Goal: Task Accomplishment & Management: Complete application form

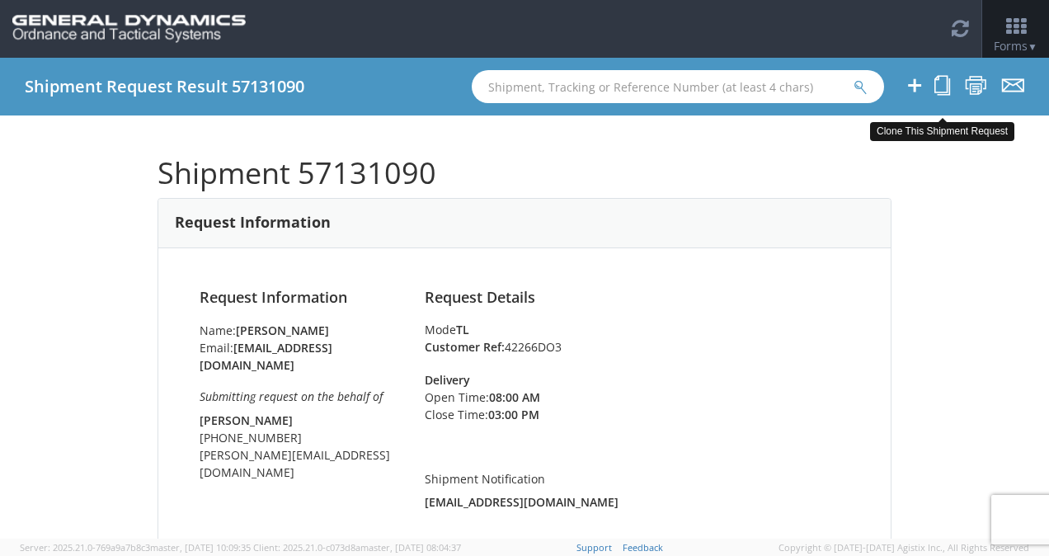
click at [940, 89] on icon at bounding box center [943, 85] width 16 height 21
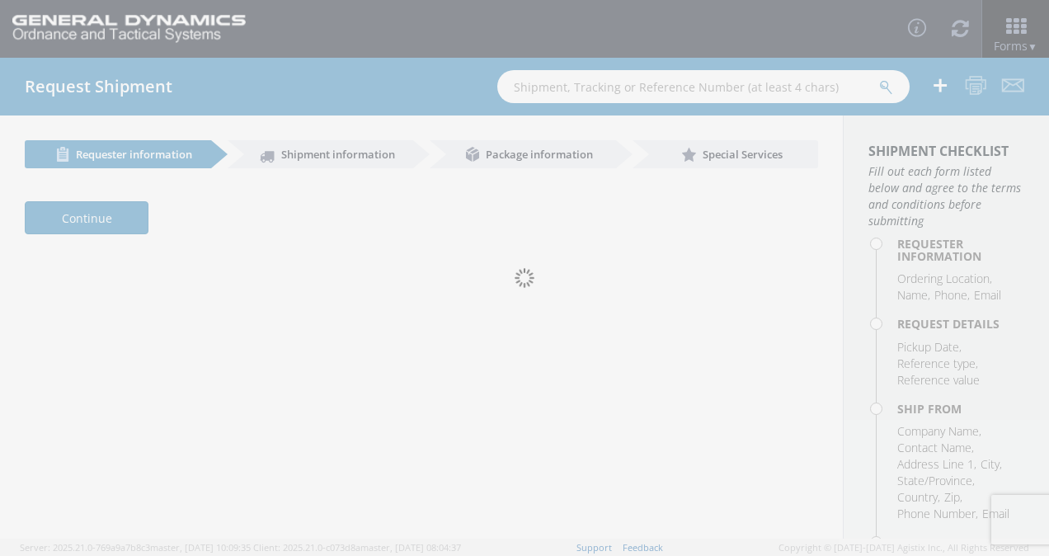
select select "313"
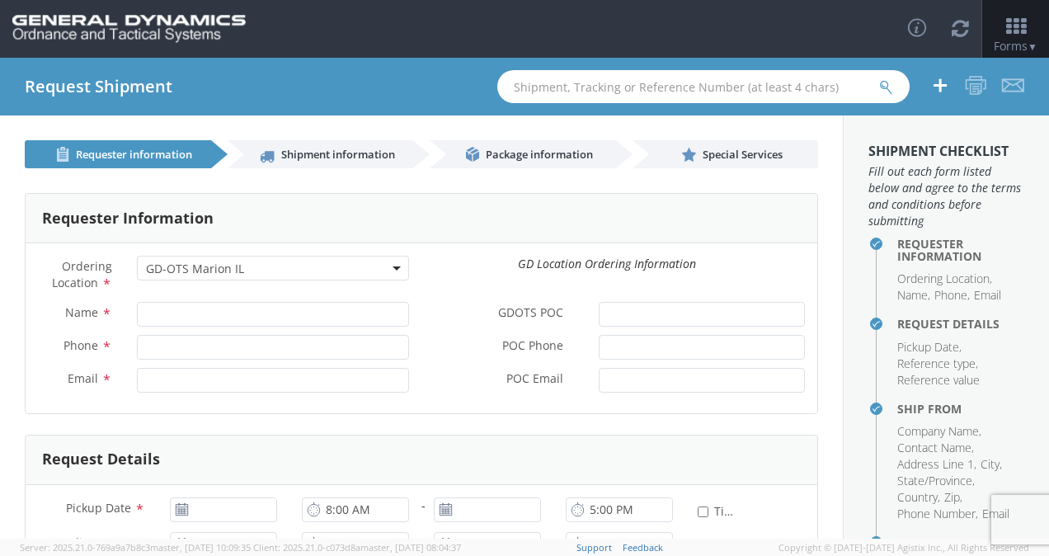
type input "[PERSON_NAME]"
type input "[PHONE_NUMBER]"
type input "[EMAIL_ADDRESS][DOMAIN_NAME]"
type input "[PERSON_NAME]"
type input "[PHONE_NUMBER]"
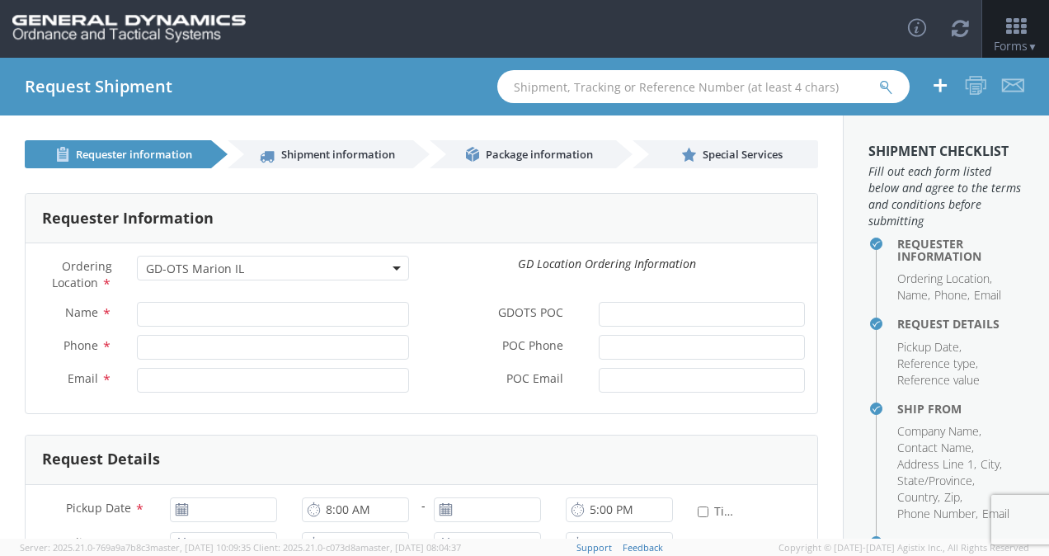
type input "[PERSON_NAME][EMAIL_ADDRESS][DOMAIN_NAME]"
type input "[DATE]"
type input "7:00 AM"
type input "12:00 PM"
type input "3:00 PM"
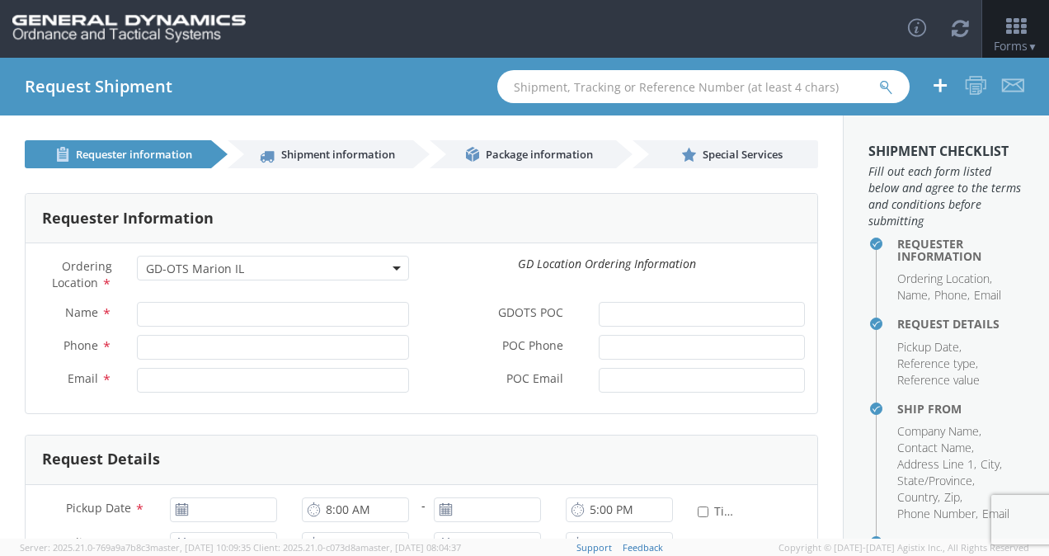
type input "42266DO3"
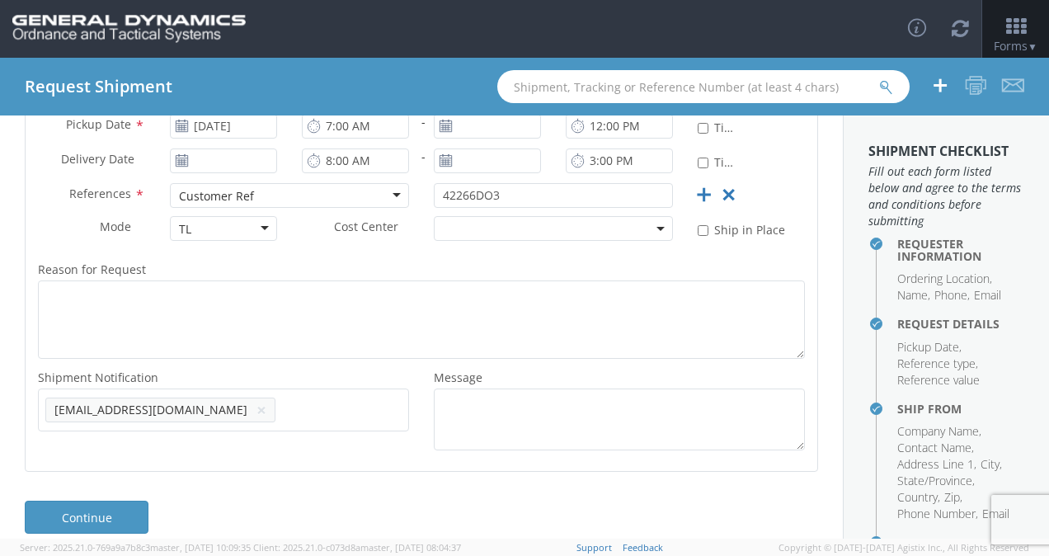
scroll to position [400, 0]
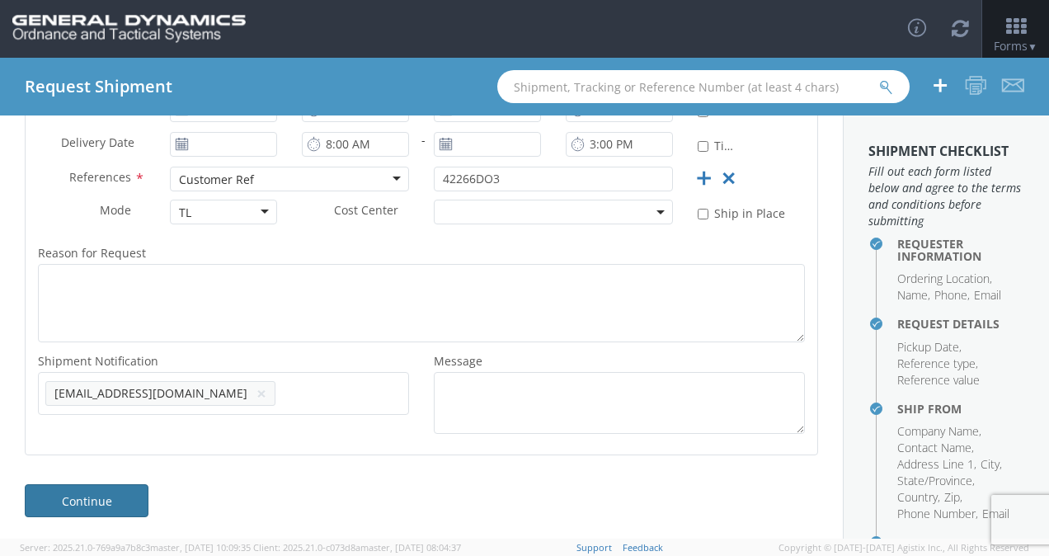
click at [115, 497] on link "Continue" at bounding box center [87, 500] width 124 height 33
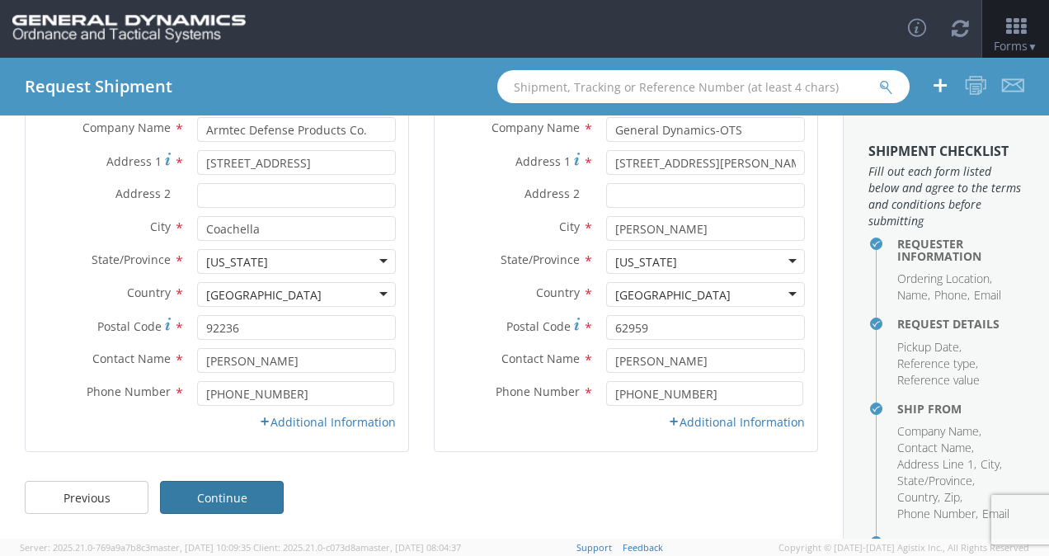
scroll to position [204, 0]
click at [247, 498] on link "Continue" at bounding box center [222, 498] width 124 height 33
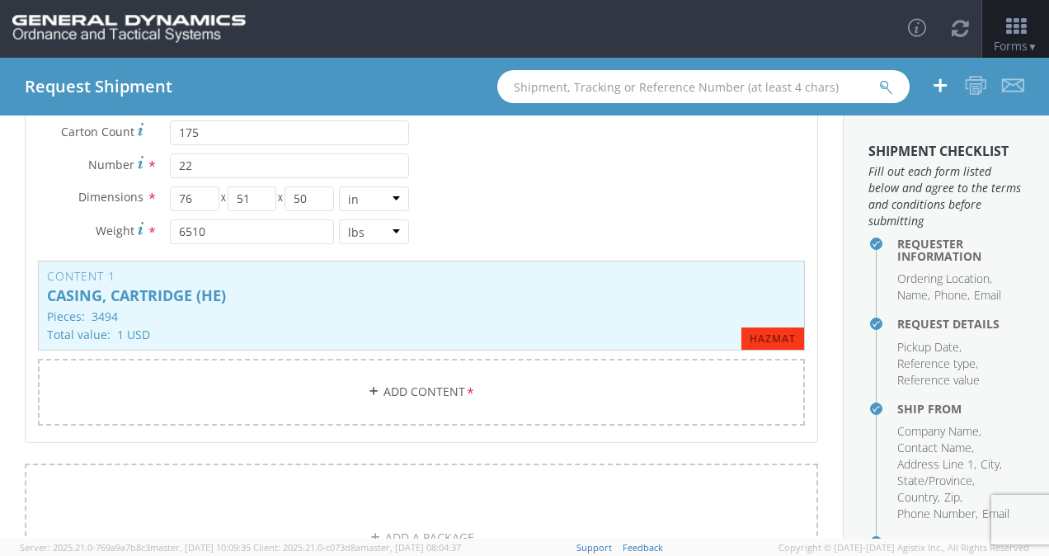
scroll to position [400, 0]
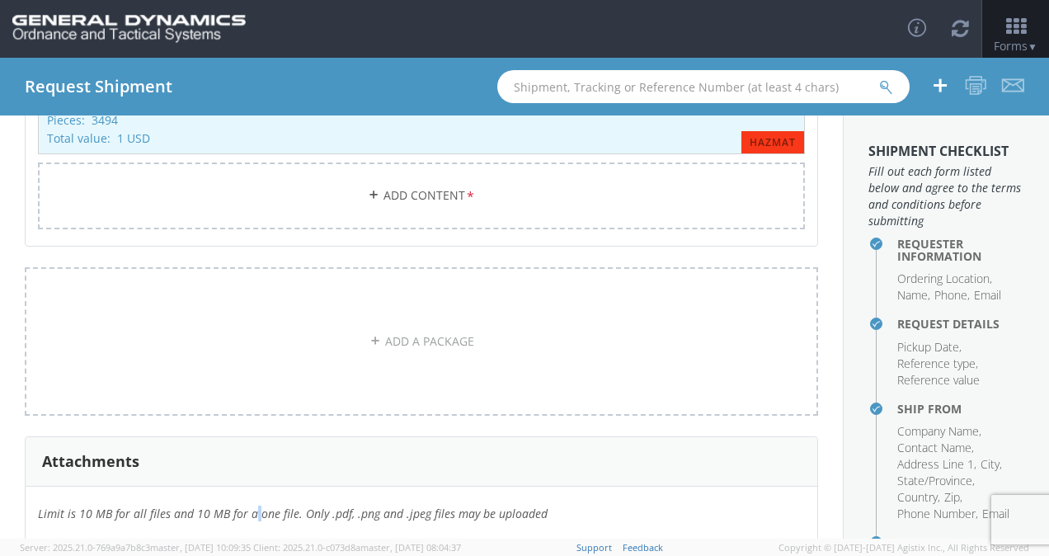
click at [247, 498] on div "Limit is 10 MB for all files and 10 MB for a one file. Only .pdf, .png and .jpe…" at bounding box center [422, 553] width 792 height 132
click at [259, 441] on div "Attachments" at bounding box center [422, 461] width 792 height 49
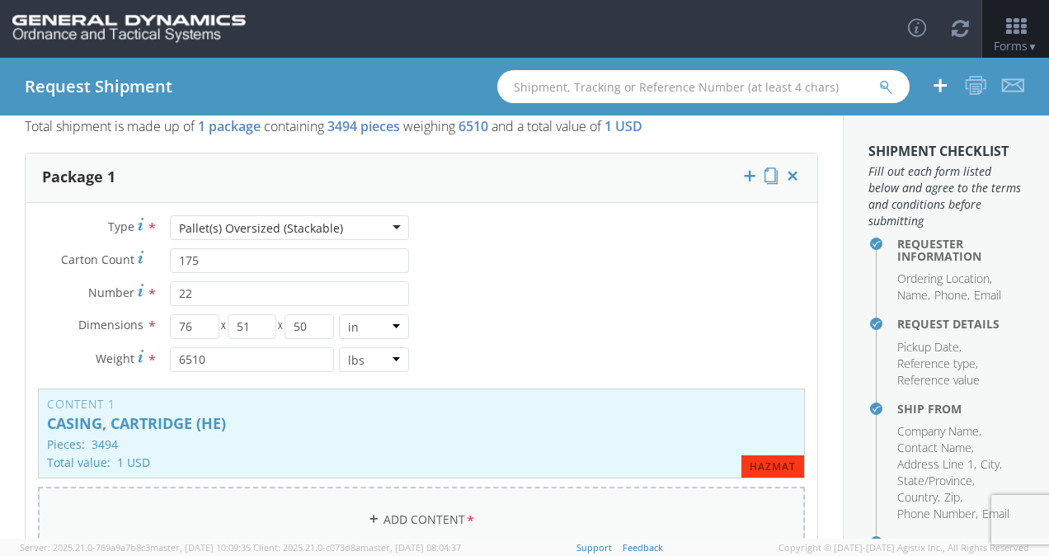
scroll to position [73, 0]
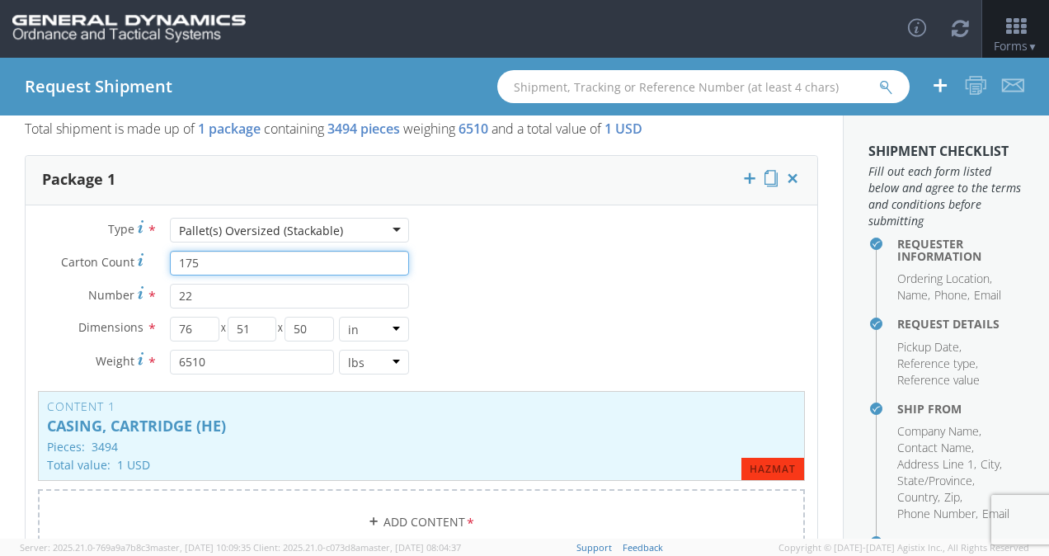
click at [188, 256] on input "175" at bounding box center [289, 263] width 239 height 25
type input "3"
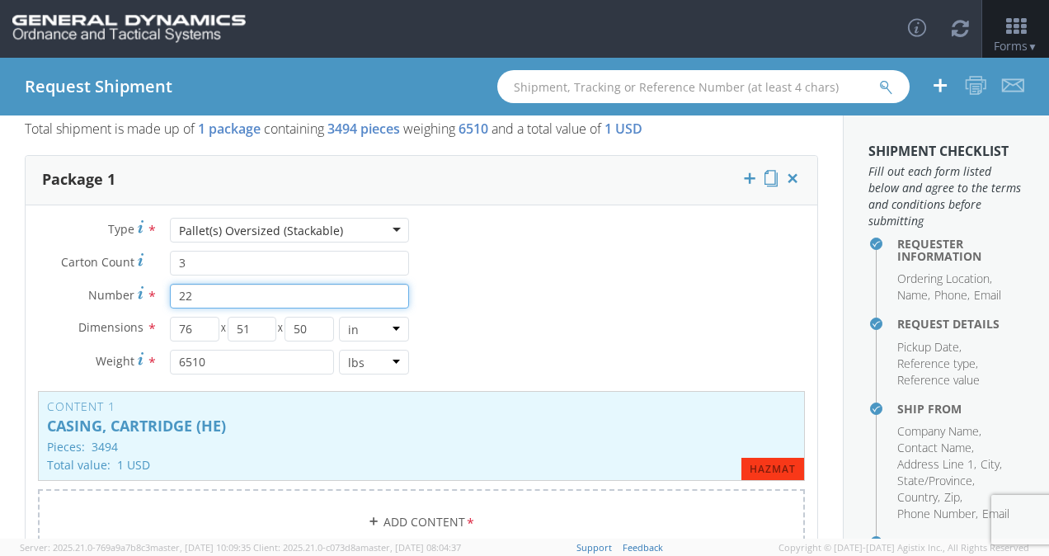
click at [183, 293] on input "22" at bounding box center [289, 296] width 239 height 25
type input "1"
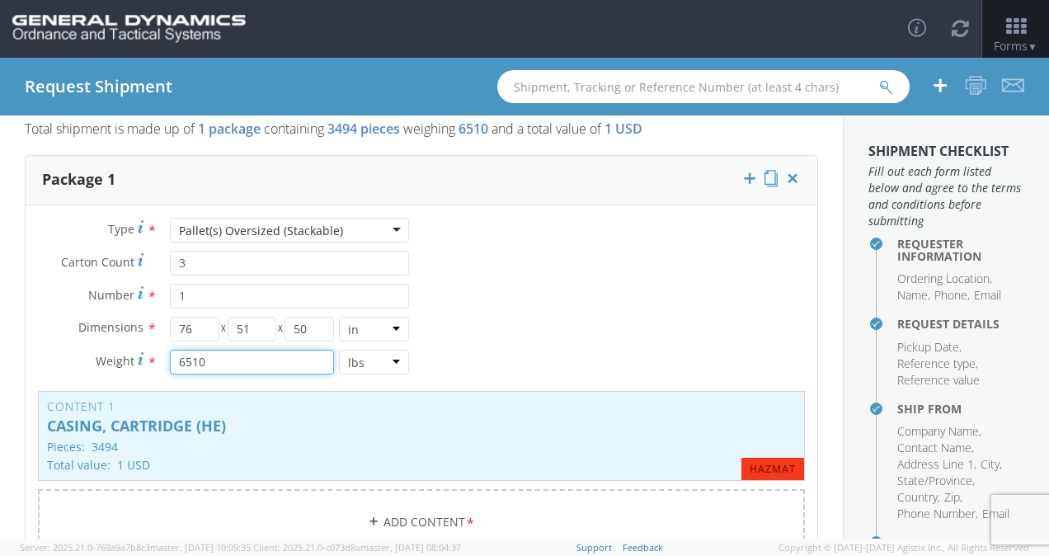
click at [201, 351] on input "6510" at bounding box center [252, 362] width 164 height 25
type input "115"
click at [239, 431] on p "CASING, CARTRIDGE (HE)" at bounding box center [421, 426] width 749 height 16
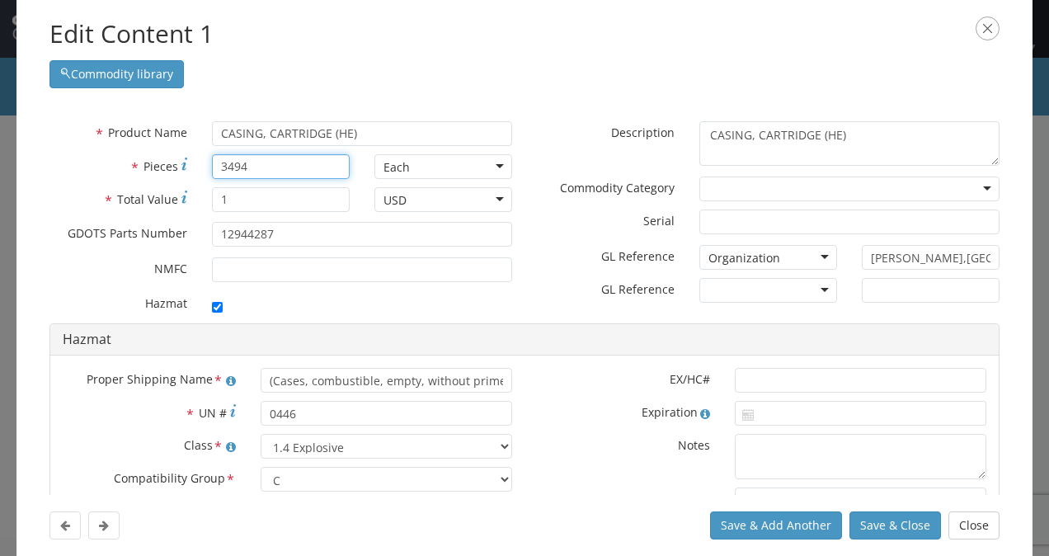
click at [243, 175] on input "3494" at bounding box center [281, 166] width 138 height 25
type input "42"
click at [226, 205] on input "1" at bounding box center [281, 199] width 138 height 25
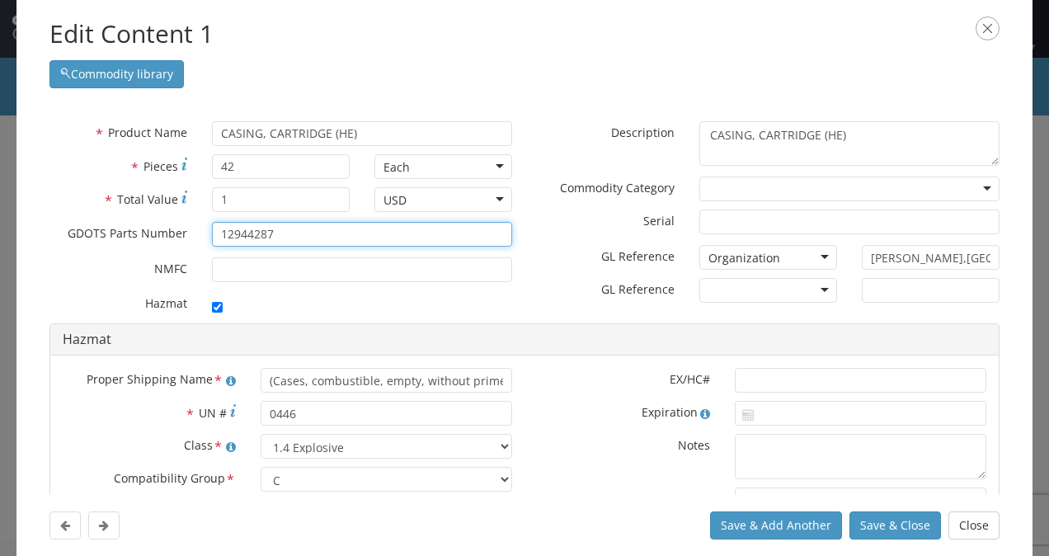
click at [281, 234] on input "12944287" at bounding box center [362, 234] width 300 height 25
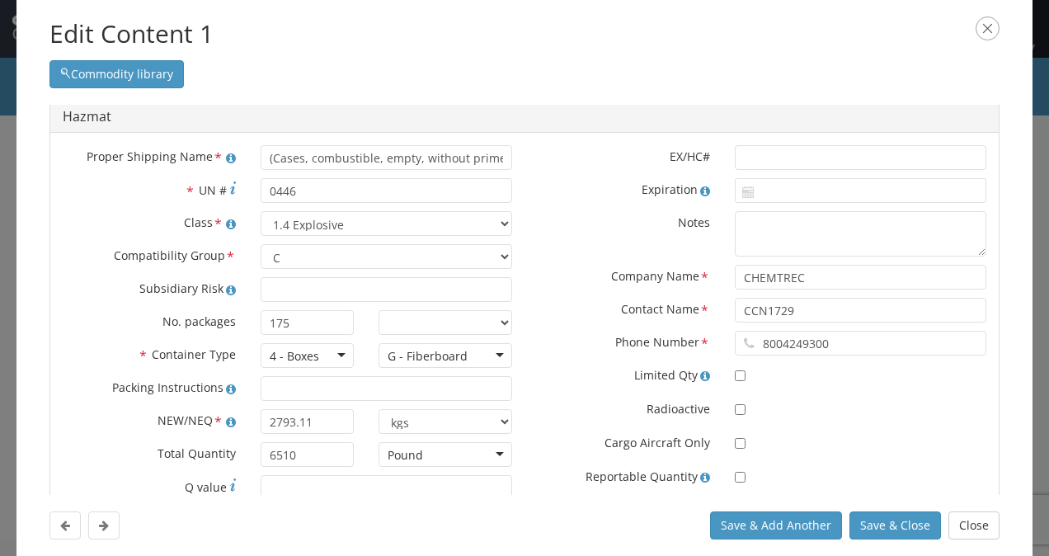
scroll to position [224, 0]
click at [285, 322] on input "175" at bounding box center [308, 321] width 94 height 25
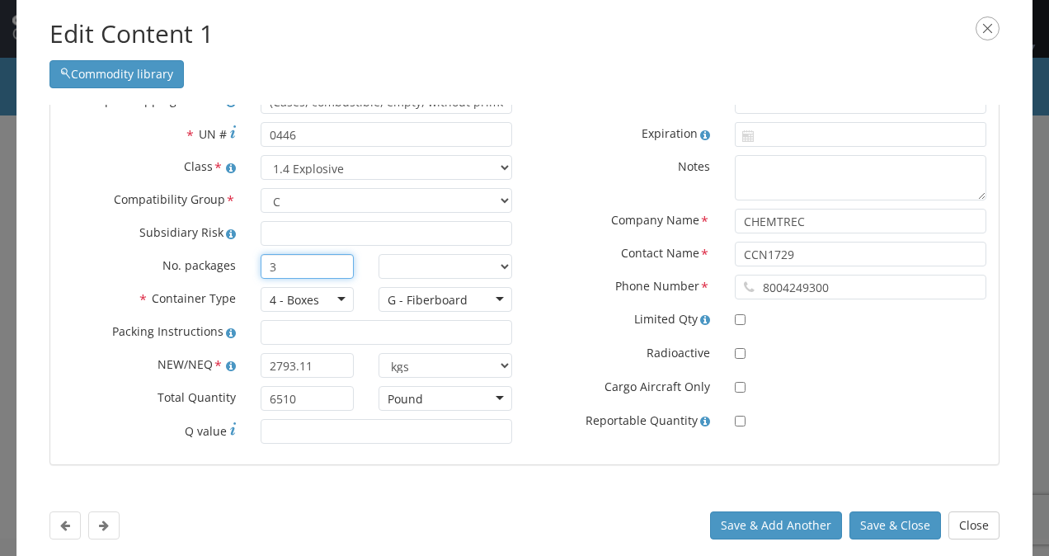
scroll to position [280, 0]
type input "3"
click at [305, 360] on input "2793.11" at bounding box center [308, 363] width 94 height 25
type input "47.88"
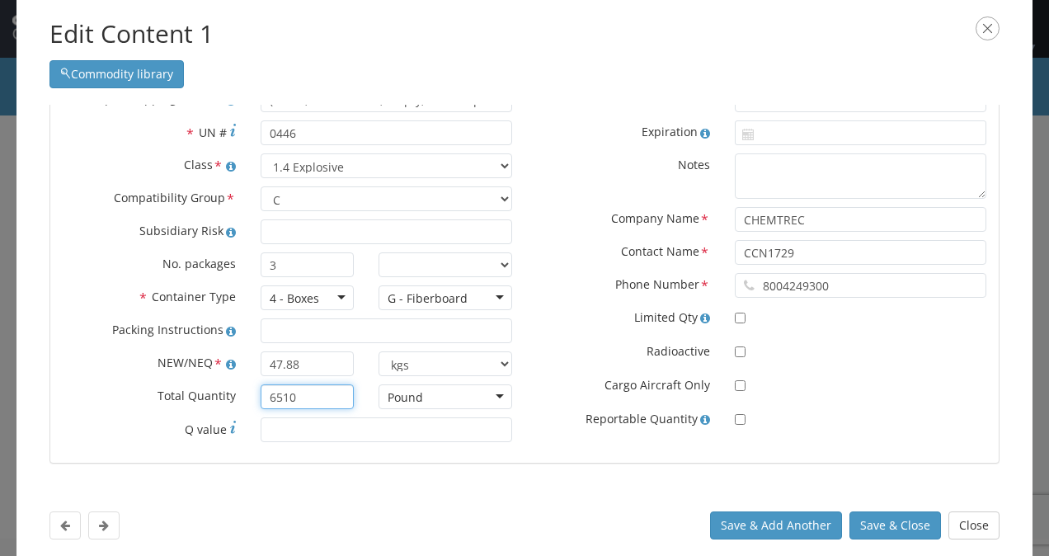
click at [300, 391] on input "6510" at bounding box center [308, 396] width 94 height 25
type input "115"
click at [878, 525] on button "Save & Close" at bounding box center [896, 525] width 92 height 28
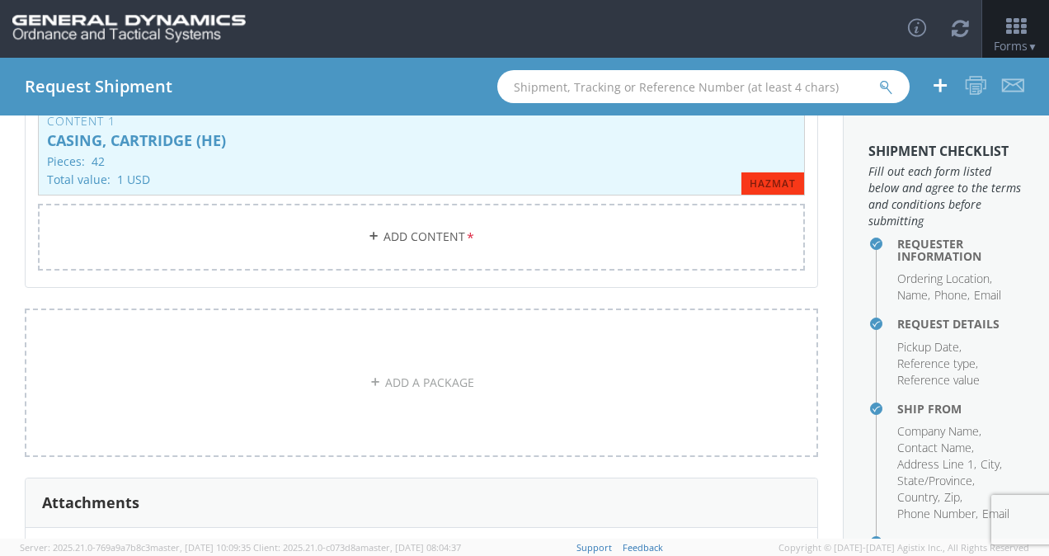
scroll to position [361, 0]
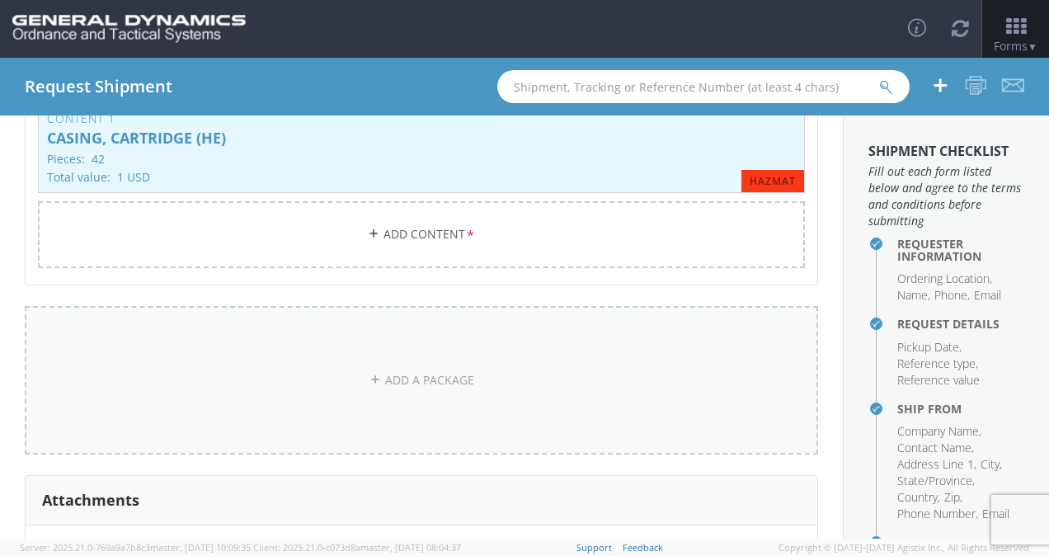
click at [387, 363] on link "ADD A PACKAGE" at bounding box center [422, 380] width 794 height 148
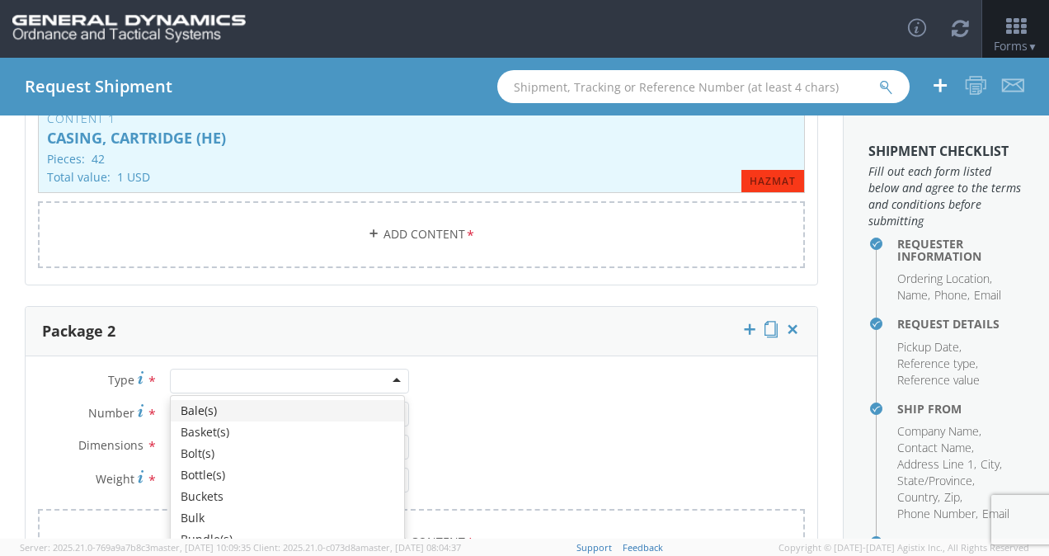
click at [394, 373] on div at bounding box center [289, 381] width 239 height 25
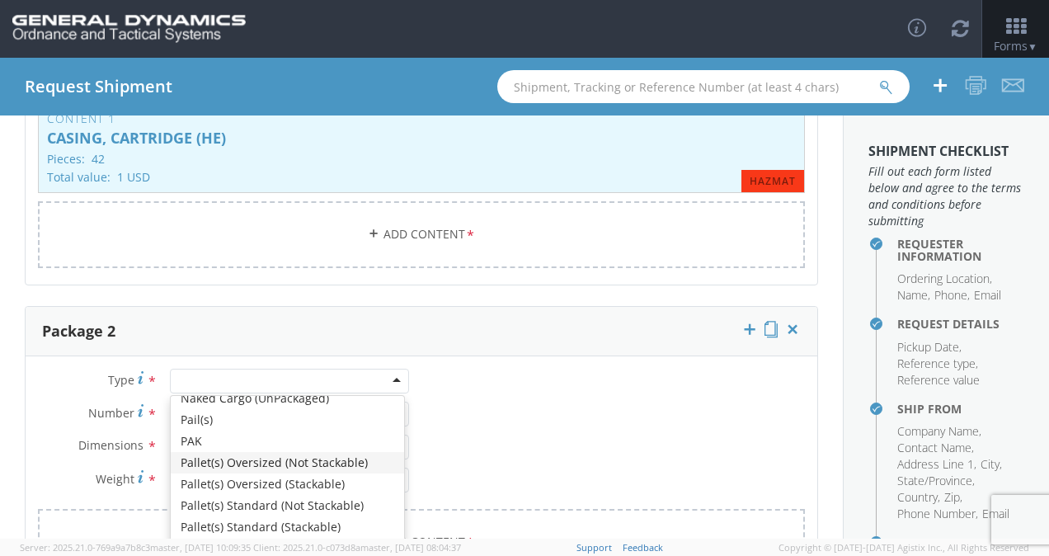
scroll to position [465, 0]
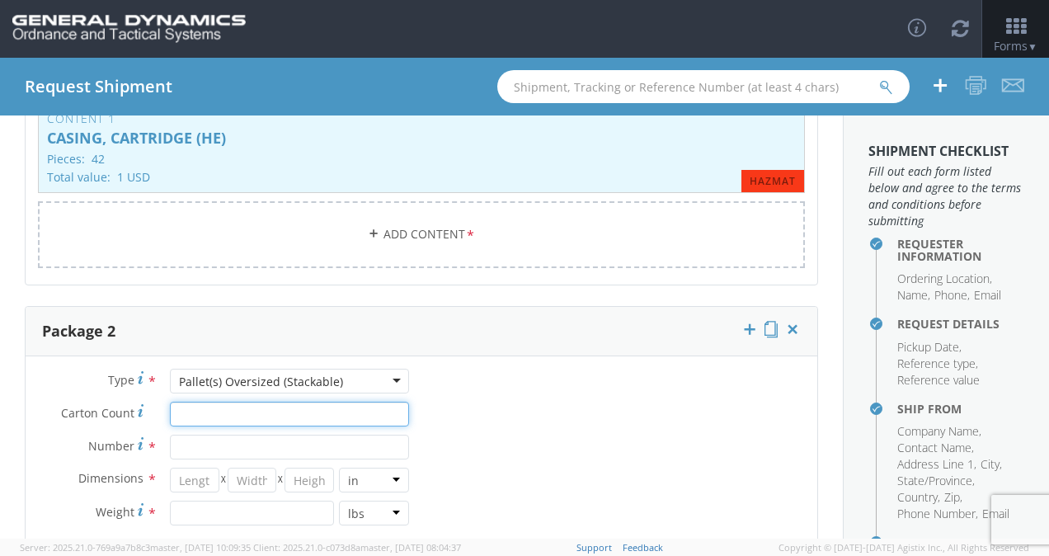
drag, startPoint x: 182, startPoint y: 401, endPoint x: 196, endPoint y: 411, distance: 17.2
click at [196, 411] on input "Carton Count *" at bounding box center [289, 414] width 239 height 25
type input "3"
type input "33"
click at [175, 444] on input "Number *" at bounding box center [289, 447] width 239 height 25
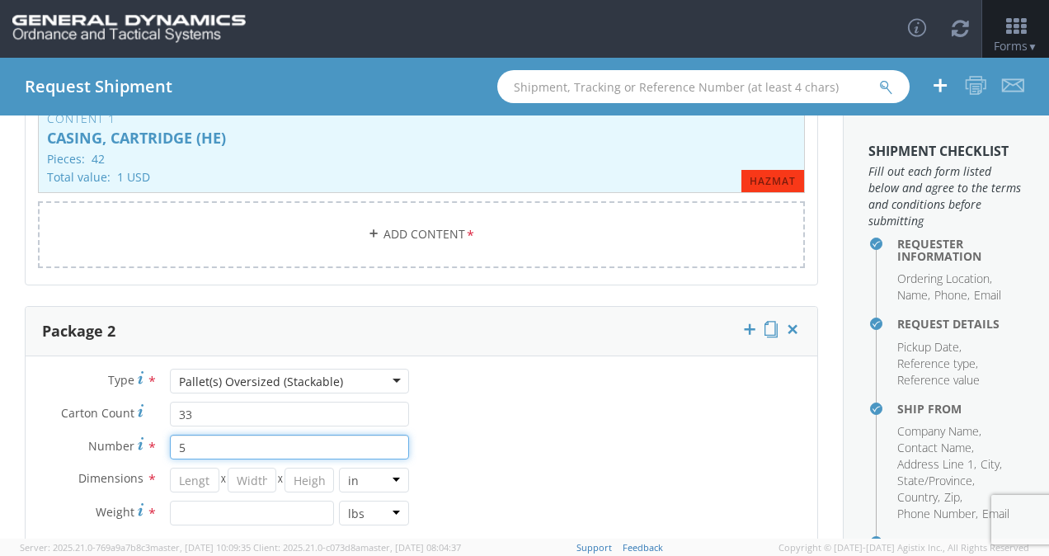
type input "5"
click at [198, 478] on input "number" at bounding box center [194, 480] width 49 height 25
type input "76"
type input "51"
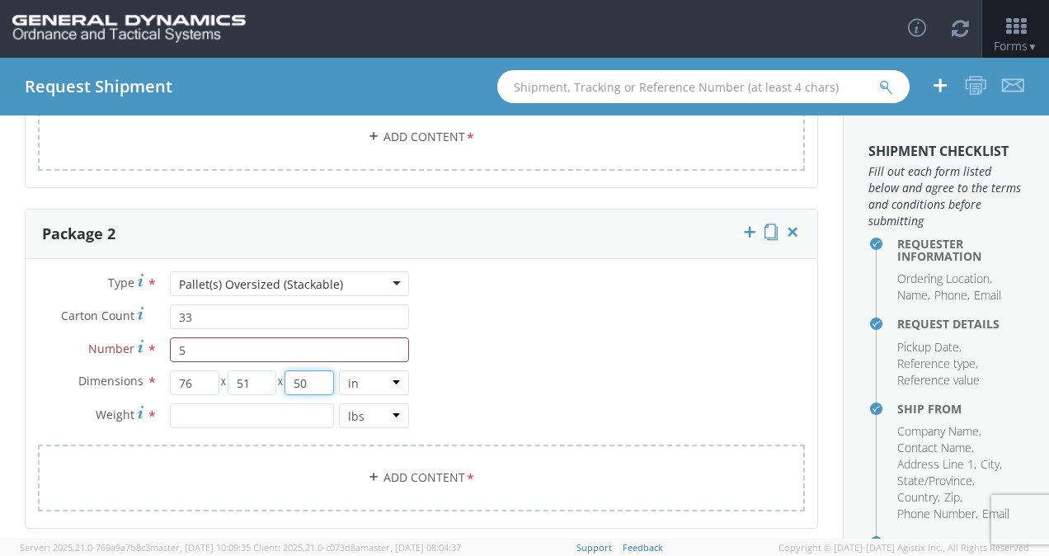
scroll to position [463, 0]
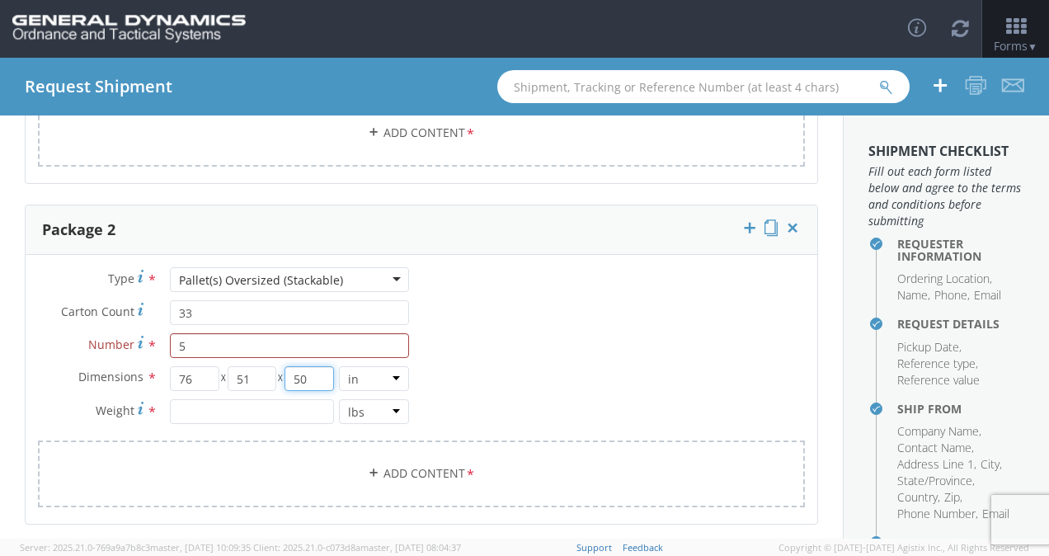
type input "50"
click at [233, 403] on input "number" at bounding box center [252, 411] width 164 height 25
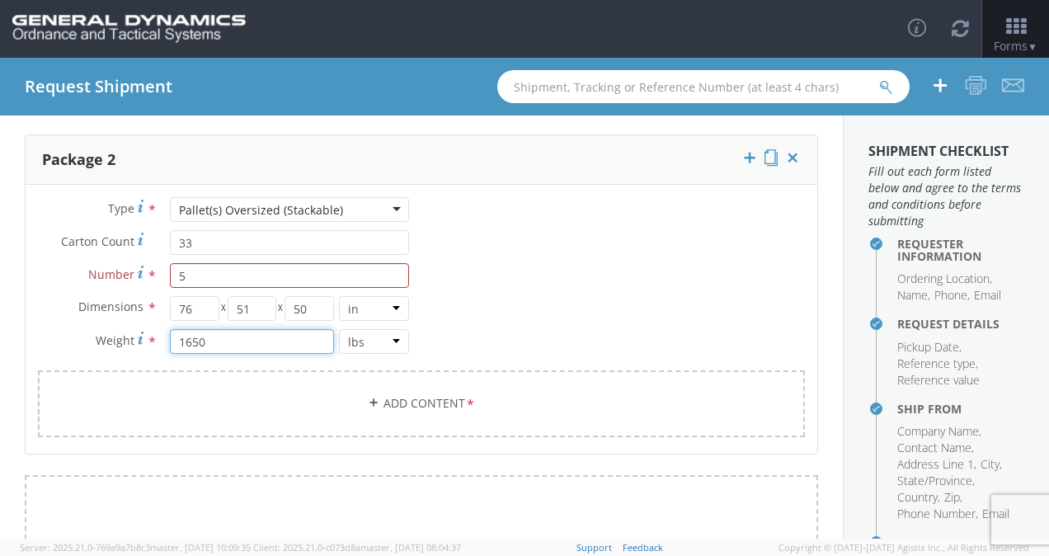
scroll to position [532, 0]
type input "1650"
click at [403, 393] on link "Add Content *" at bounding box center [421, 404] width 767 height 67
checkbox input "false"
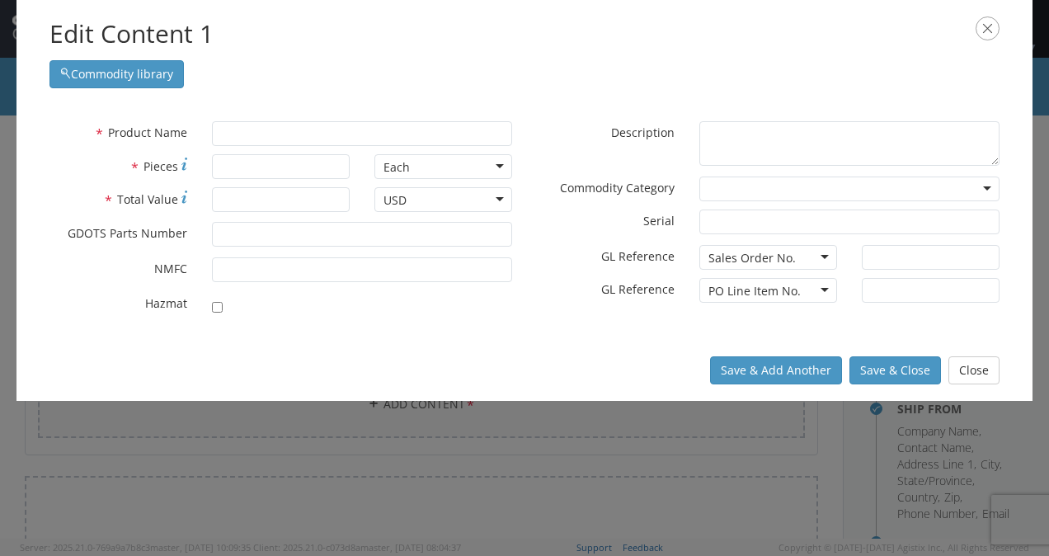
scroll to position [0, 0]
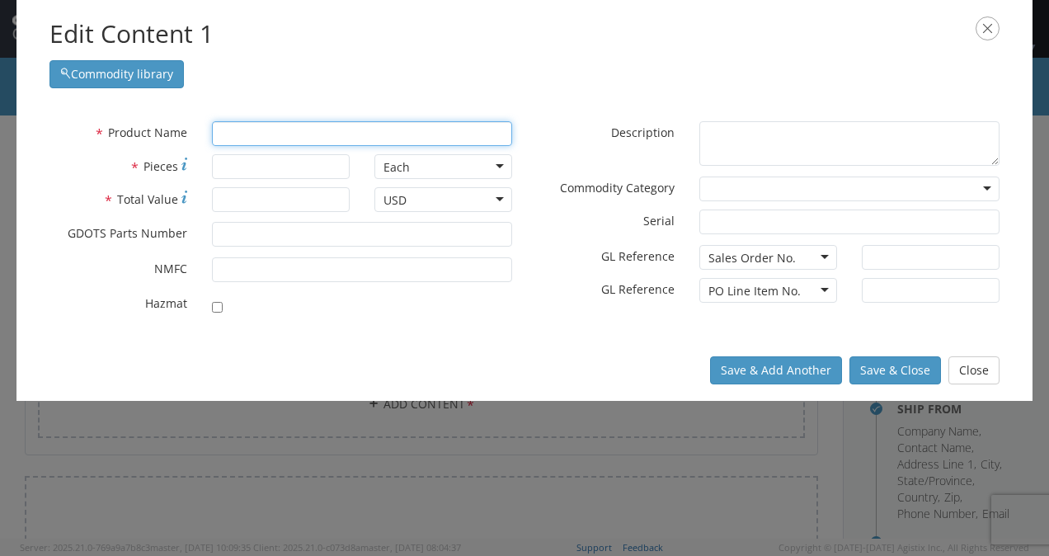
click at [272, 129] on input "text" at bounding box center [362, 133] width 300 height 25
type input "iner"
type input "inerT/FIRED 120MM PRIMER"
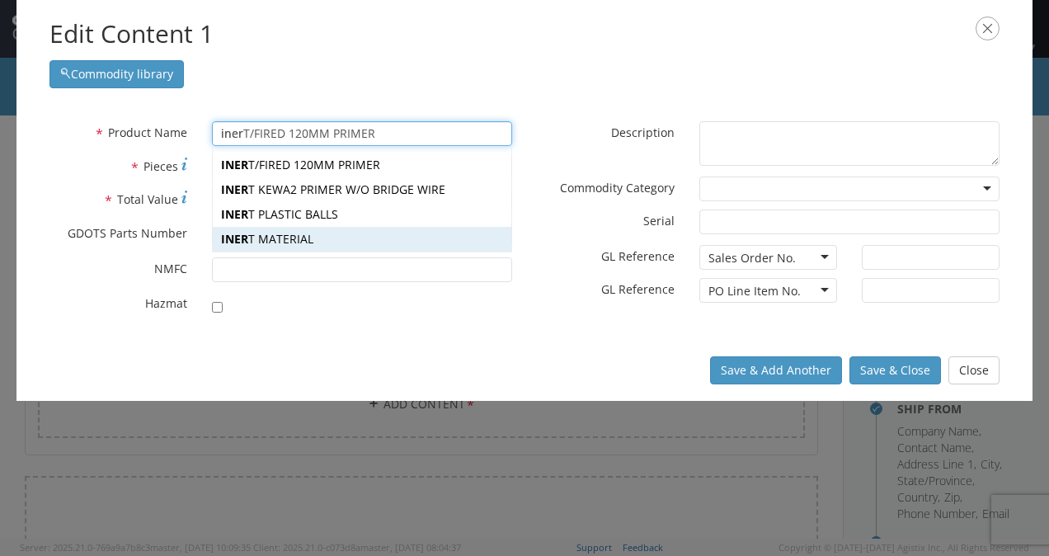
click at [267, 236] on div "INER T MATERIAL" at bounding box center [362, 239] width 299 height 25
type input "INERT MATERIAL"
type input "200"
type input "SCRANTON"
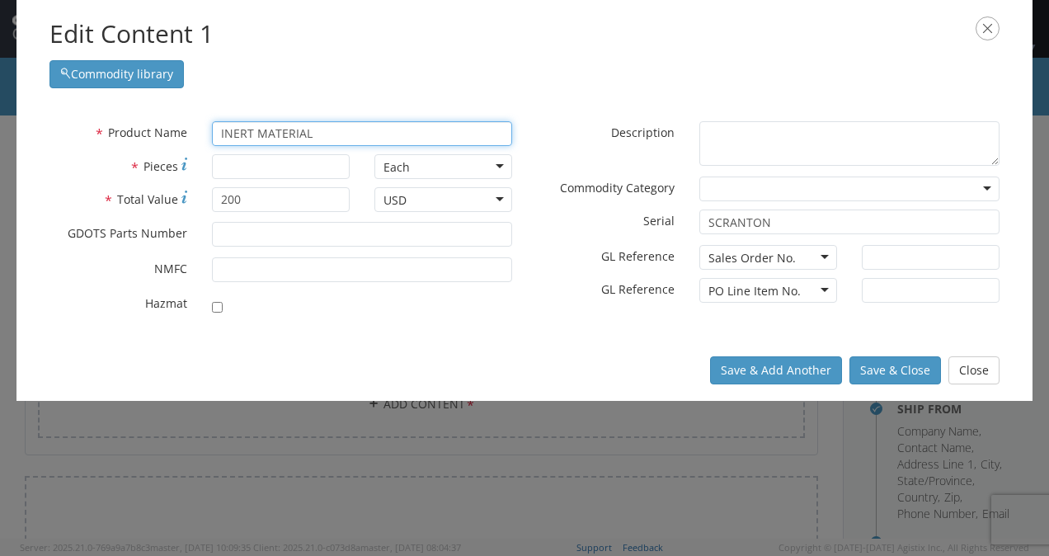
type input "INERT MATERIAL"
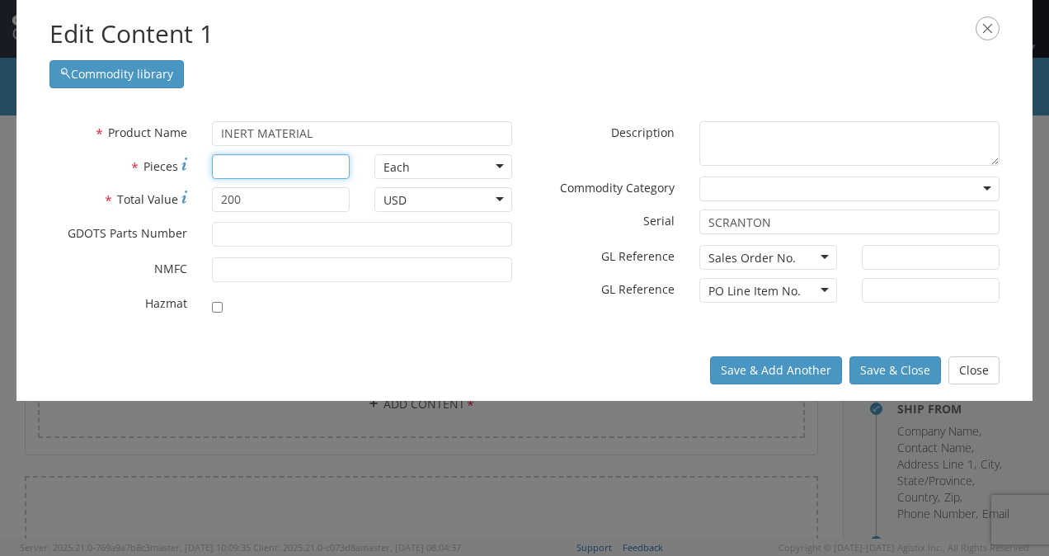
click at [253, 169] on input "* Pieces" at bounding box center [281, 166] width 138 height 25
type input "3575"
click at [261, 201] on input "200" at bounding box center [281, 199] width 138 height 25
type input "1"
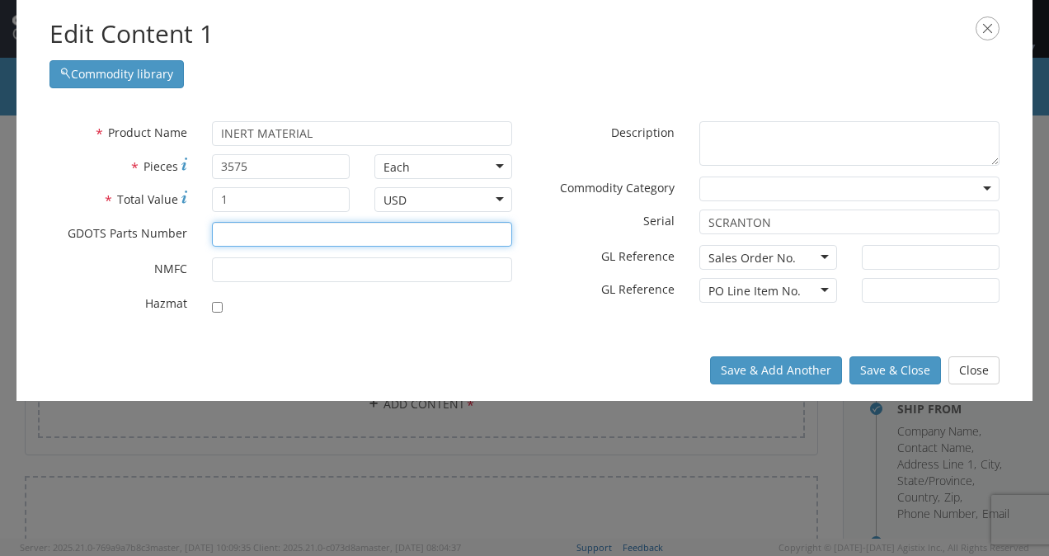
click at [238, 242] on input "* GDOTS Parts Number" at bounding box center [362, 234] width 300 height 25
type input "43010129"
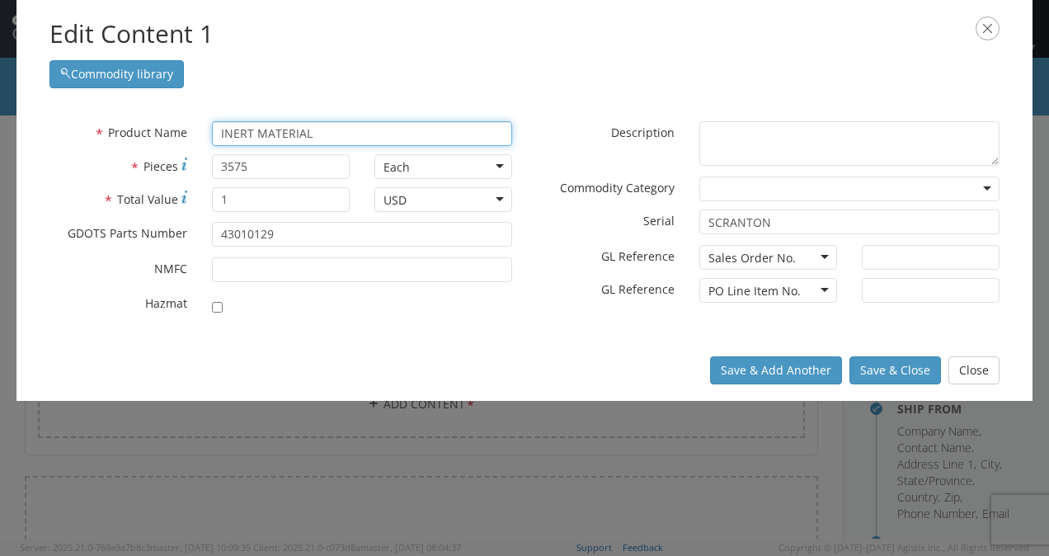
click at [334, 137] on input "INERT MATERIAL" at bounding box center [362, 133] width 300 height 25
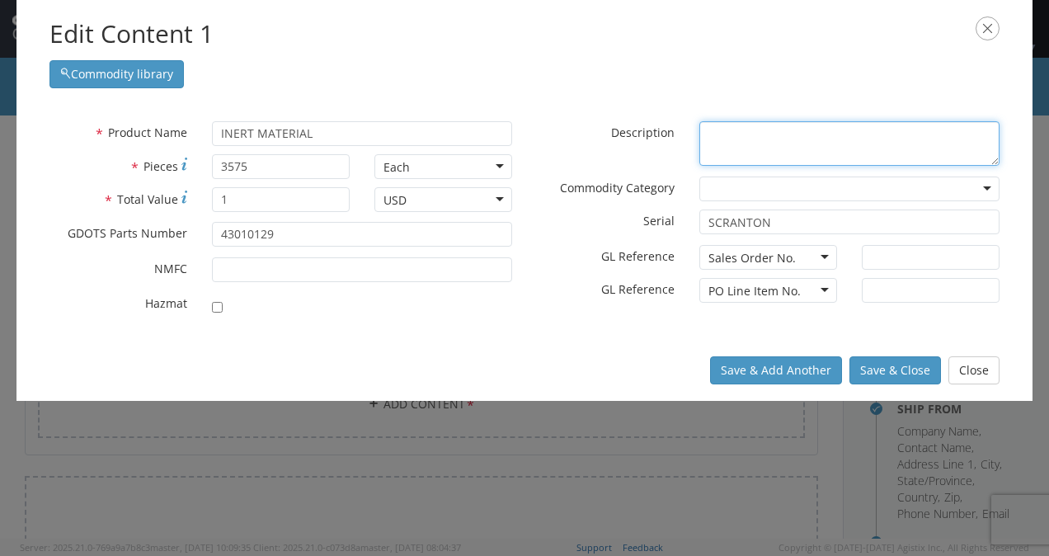
click at [700, 126] on textarea "* Description" at bounding box center [850, 143] width 300 height 45
paste textarea "INERT MATERIAL"
type textarea "INERT MATERIAL"
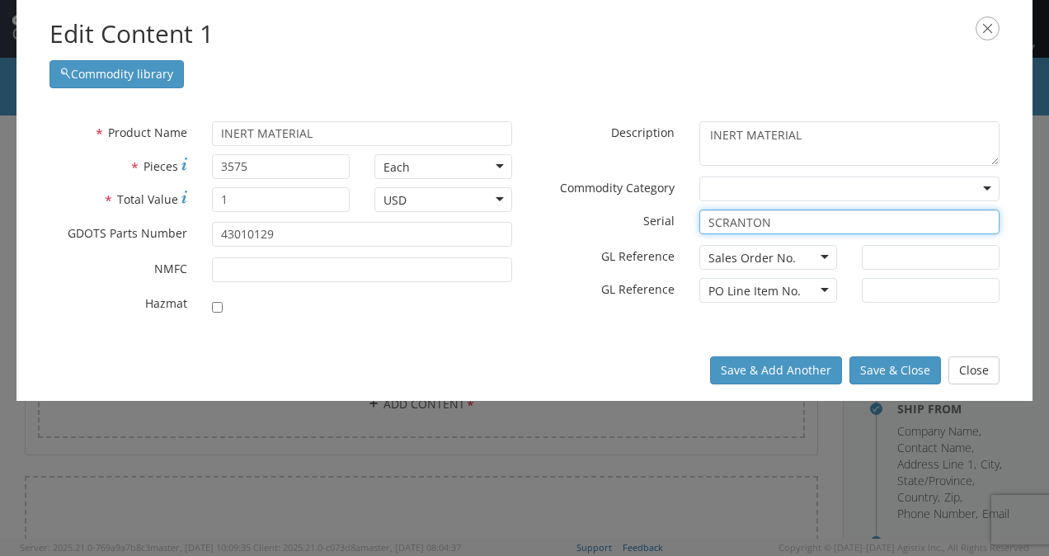
click at [793, 222] on input "SCRANTON" at bounding box center [850, 222] width 300 height 25
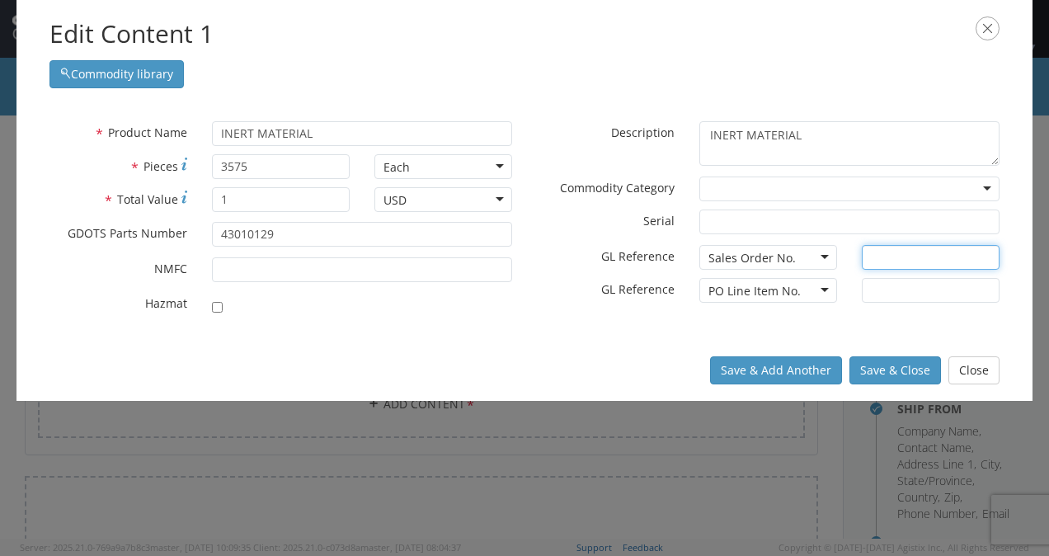
click at [888, 257] on input "text" at bounding box center [931, 257] width 138 height 25
type input "[PERSON_NAME], [GEOGRAPHIC_DATA]"
click at [887, 360] on button "Save & Close" at bounding box center [896, 370] width 92 height 28
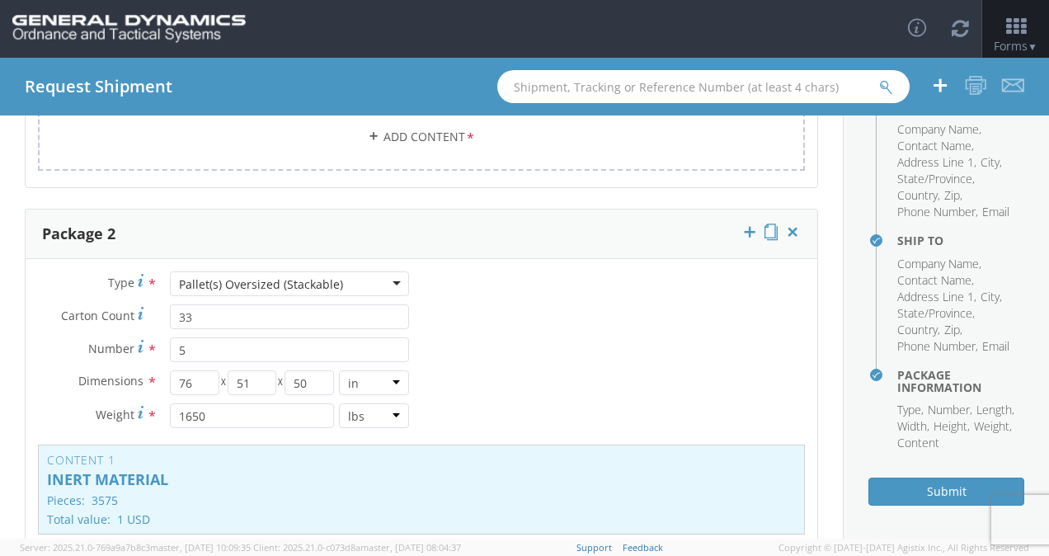
scroll to position [531, 0]
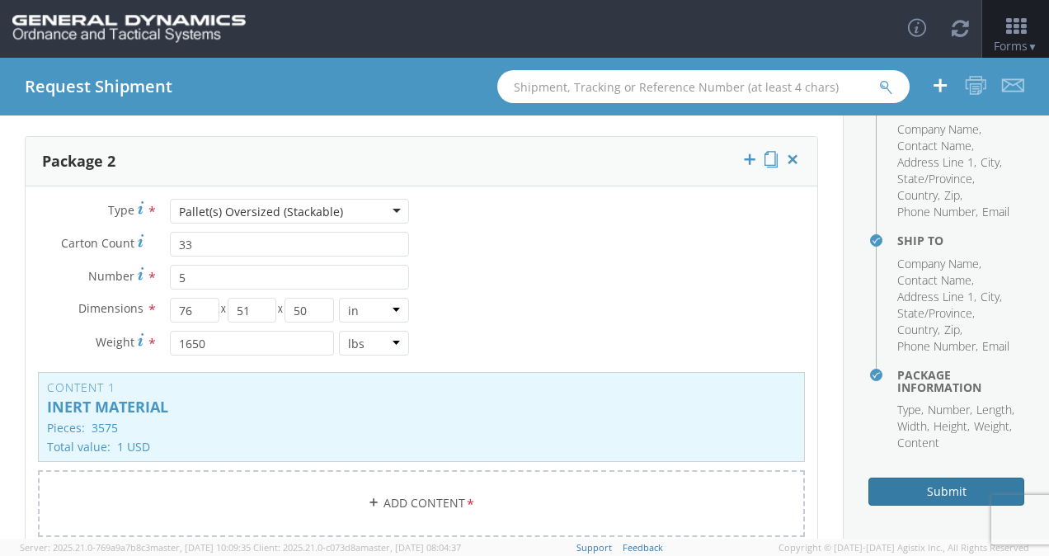
click at [918, 492] on button "Submit" at bounding box center [947, 492] width 156 height 28
